Goal: Task Accomplishment & Management: Manage account settings

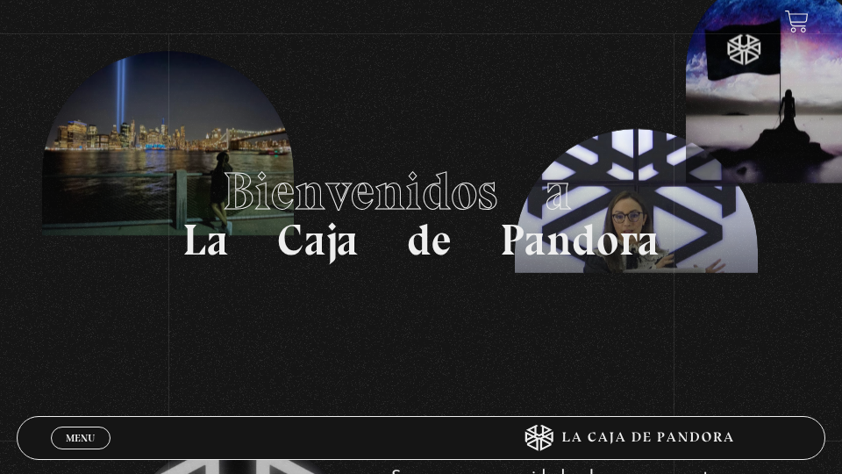
click at [75, 440] on span "Menu" at bounding box center [80, 438] width 29 height 11
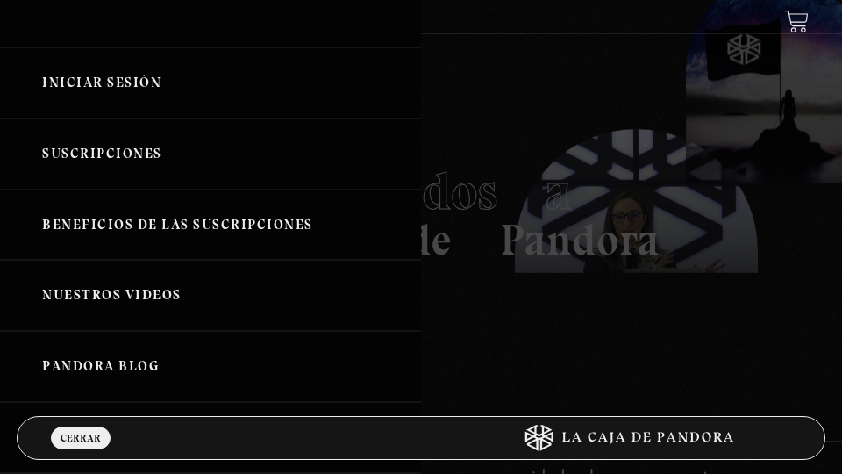
click at [75, 75] on link "Iniciar Sesión" at bounding box center [210, 82] width 421 height 71
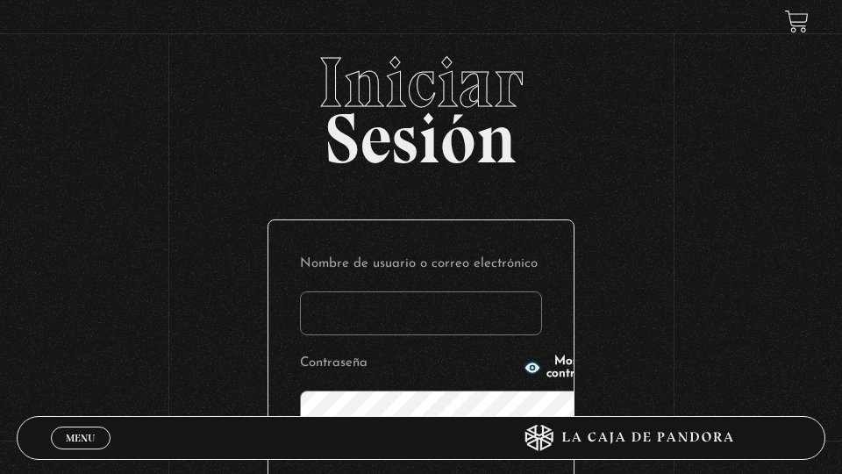
click at [326, 291] on input "Nombre de usuario o correo electrónico" at bounding box center [421, 313] width 242 height 44
click at [326, 291] on input "Yanin" at bounding box center [421, 313] width 242 height 44
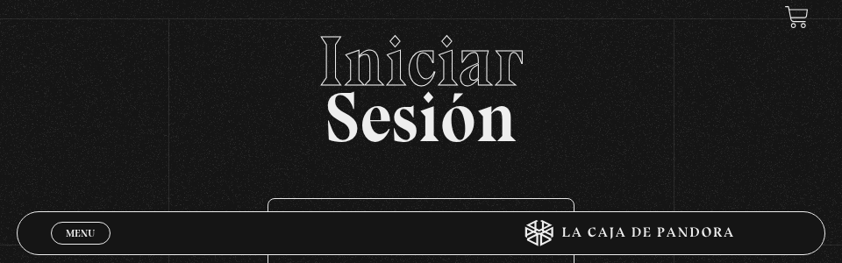
type input "Yaninav08@gmail.com"
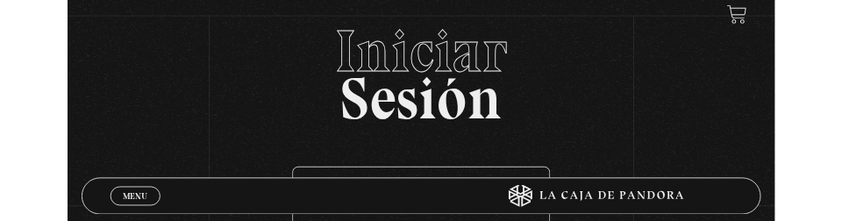
scroll to position [185, 0]
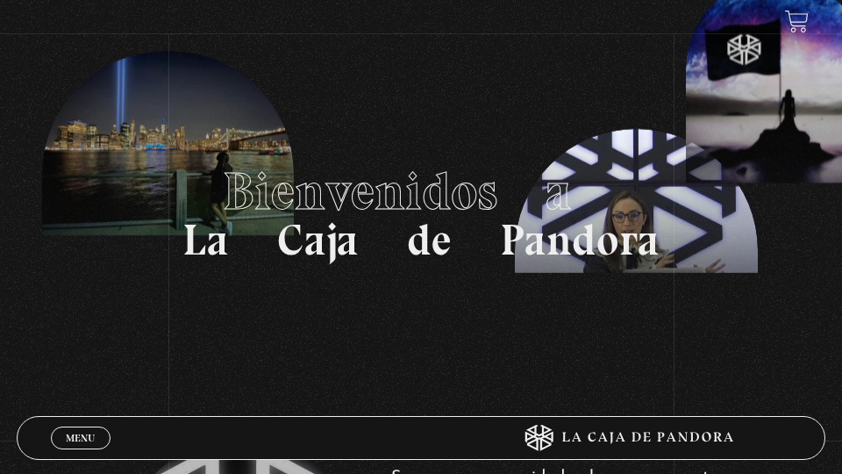
click at [78, 439] on span "Menu" at bounding box center [80, 438] width 29 height 11
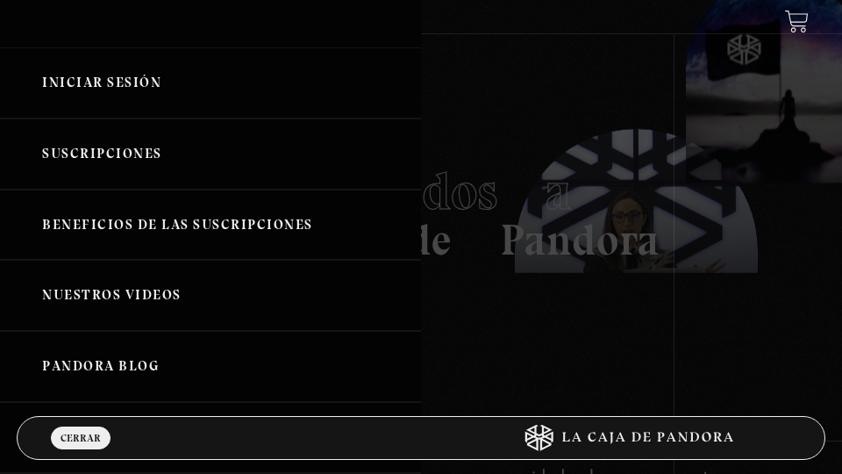
click at [78, 87] on link "Iniciar Sesión" at bounding box center [210, 82] width 421 height 71
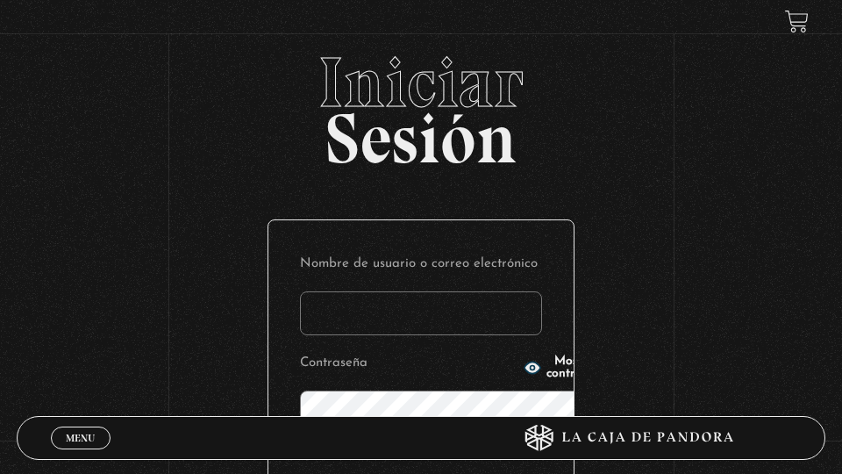
click at [301, 291] on input "Nombre de usuario o correo electrónico" at bounding box center [421, 313] width 242 height 44
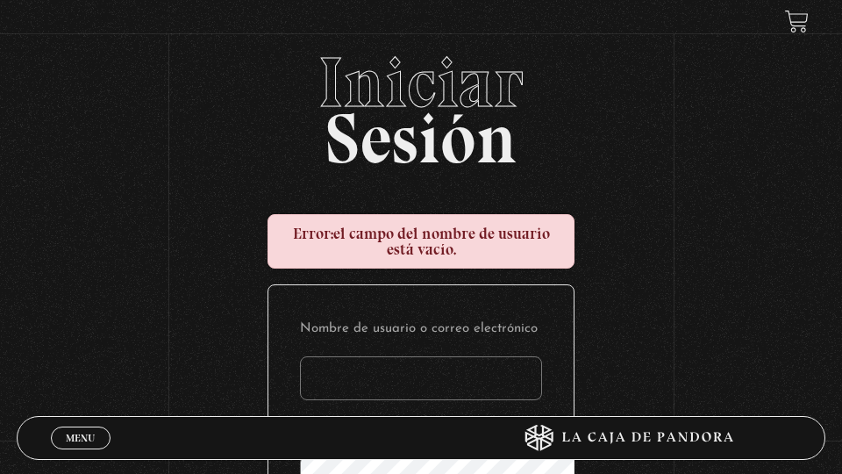
click at [300, 356] on input "Nombre de usuario o correo electrónico" at bounding box center [421, 378] width 242 height 44
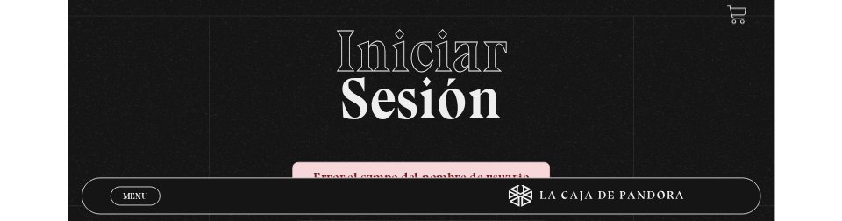
scroll to position [170, 0]
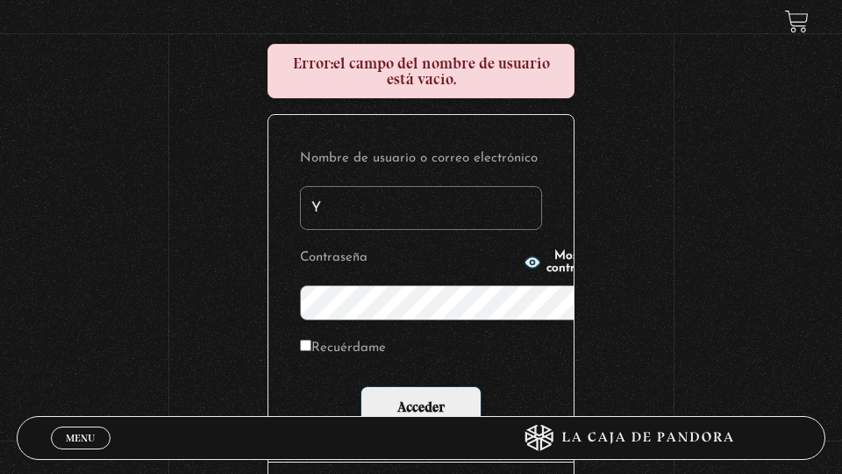
click at [300, 186] on input "Y" at bounding box center [421, 208] width 242 height 44
type input "Y"
click at [300, 196] on form "Nombre de usuario o correo electrónico Y Contraseña Mostrar contraseña Recuérda…" at bounding box center [421, 288] width 242 height 283
click at [300, 336] on label "Recuérdame" at bounding box center [343, 348] width 86 height 25
click at [300, 340] on input "Recuérdame" at bounding box center [305, 345] width 11 height 11
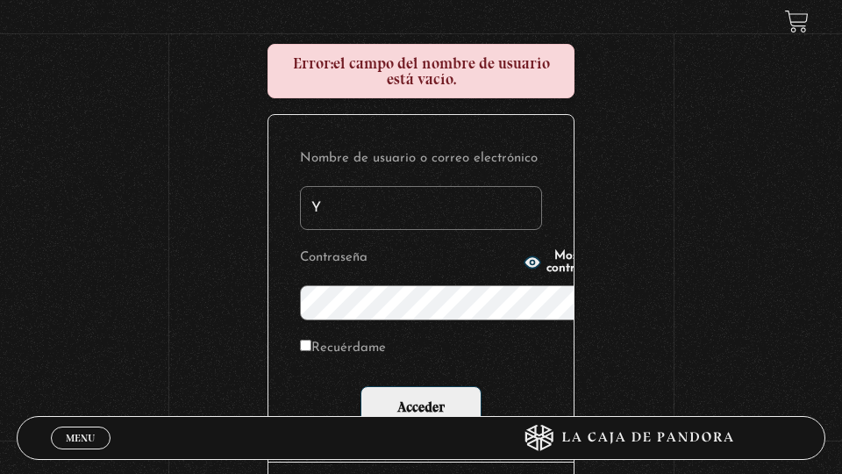
checkbox input "true"
click at [300, 186] on input "Y" at bounding box center [421, 208] width 242 height 44
click at [404, 246] on p "Contraseña Mostrar contraseña" at bounding box center [421, 283] width 242 height 75
click at [403, 186] on input "Y" at bounding box center [421, 208] width 242 height 44
type input "[EMAIL_ADDRESS][DOMAIN_NAME]"
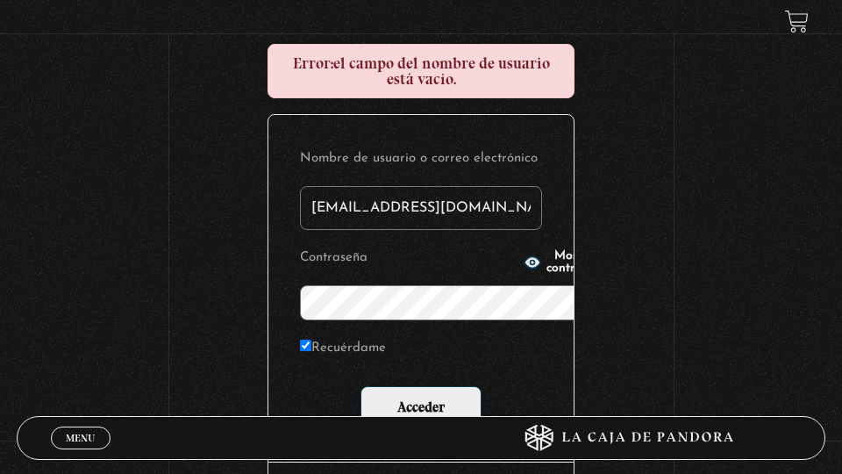
click at [547, 273] on span "Mostrar contraseña" at bounding box center [577, 262] width 61 height 25
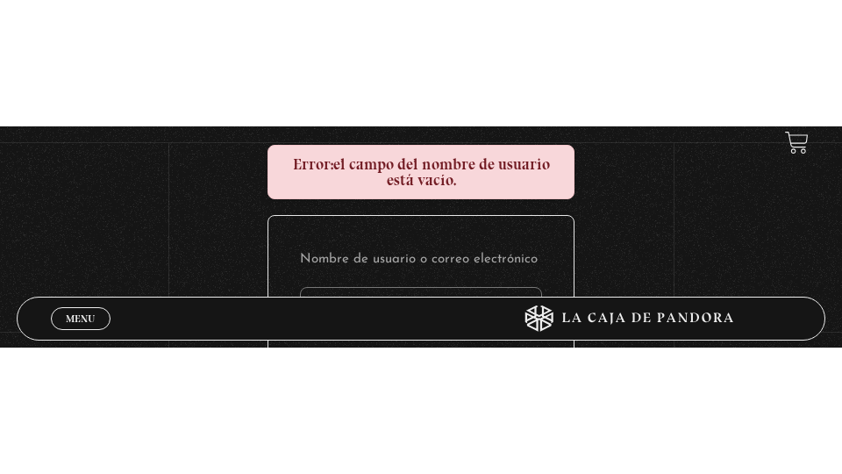
scroll to position [173, 0]
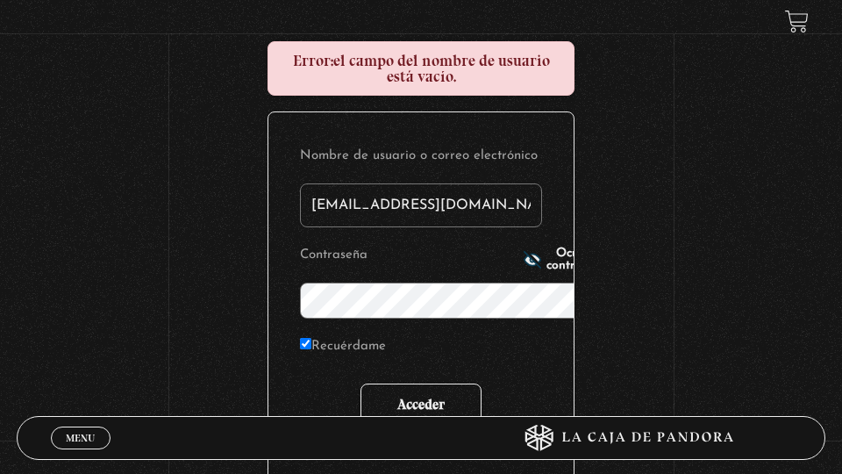
click at [395, 383] on input "Acceder" at bounding box center [421, 405] width 121 height 44
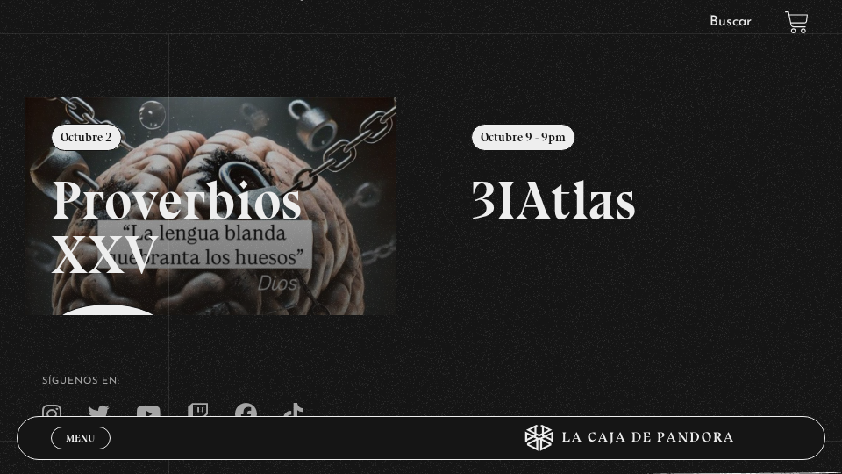
scroll to position [197, 0]
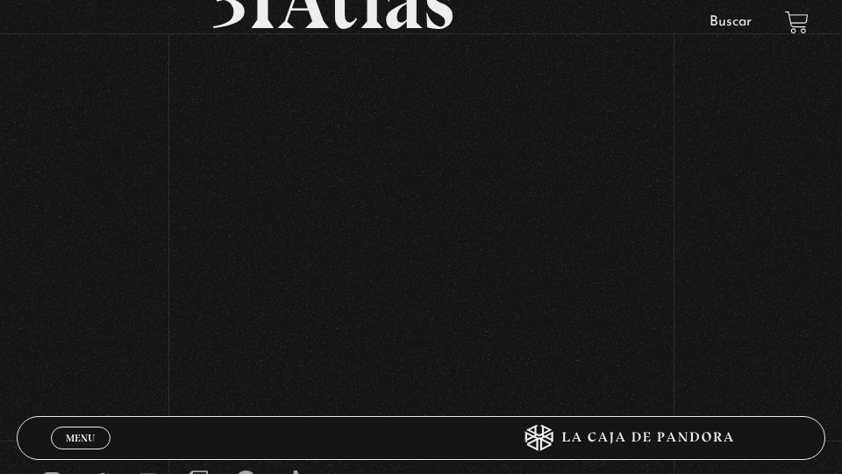
scroll to position [197, 0]
